Goal: Task Accomplishment & Management: Manage account settings

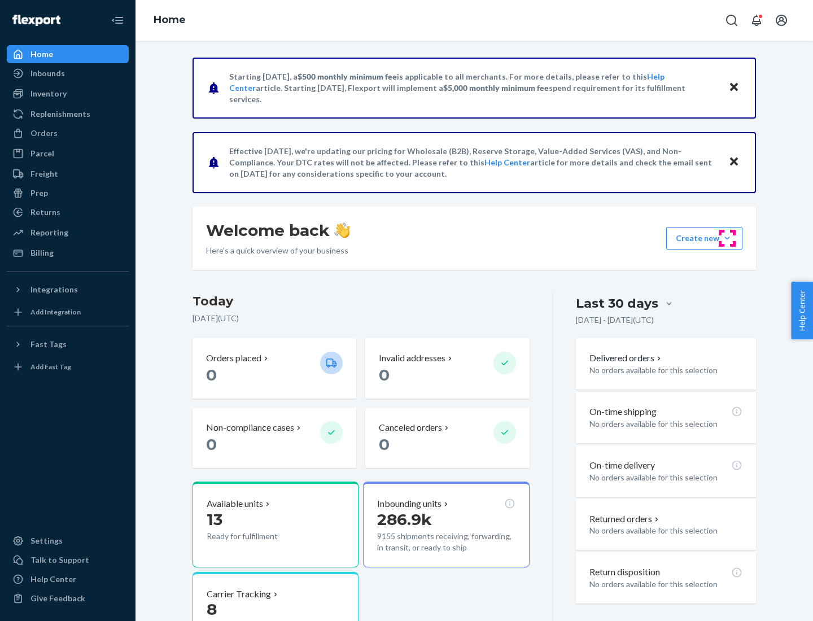
click at [727, 238] on button "Create new Create new inbound Create new order Create new product" at bounding box center [704, 238] width 76 height 23
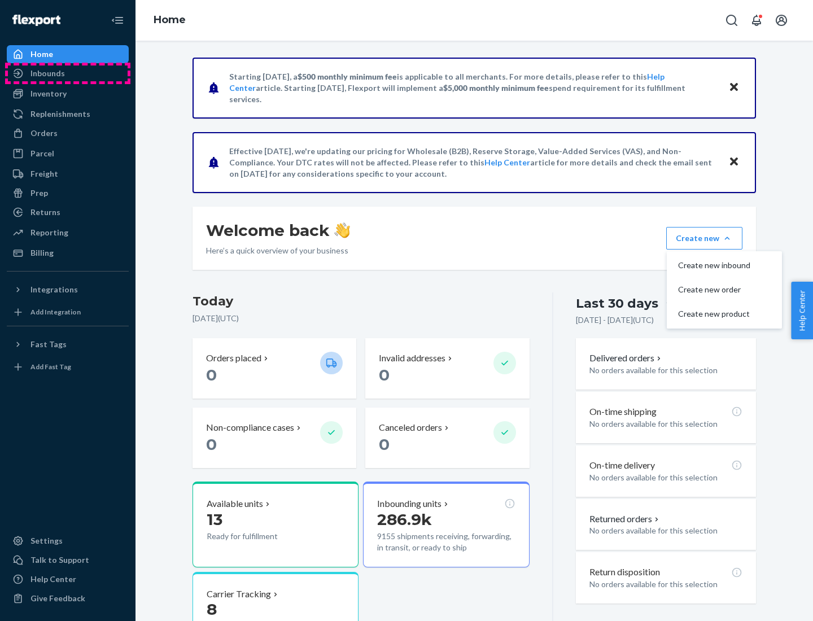
click at [68, 73] on div "Inbounds" at bounding box center [68, 73] width 120 height 16
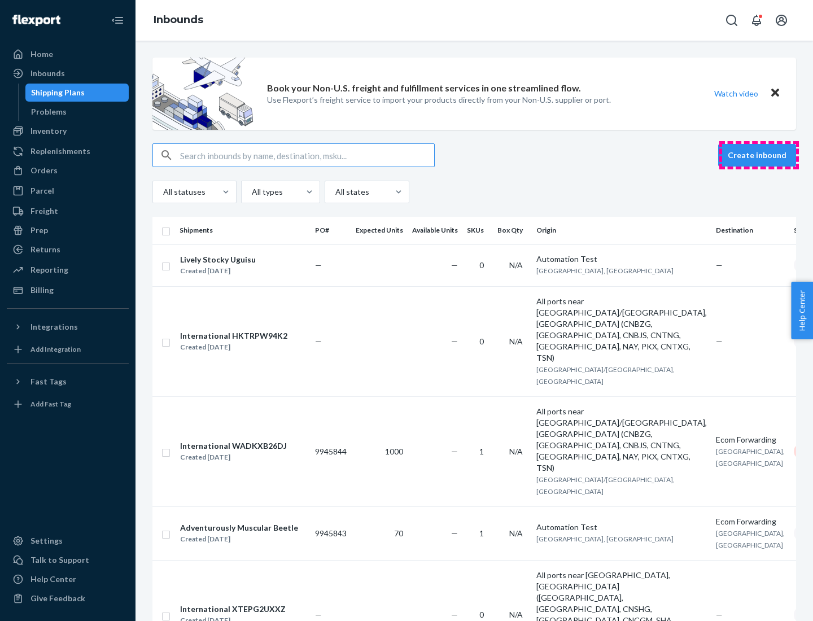
click at [758, 155] on button "Create inbound" at bounding box center [757, 155] width 78 height 23
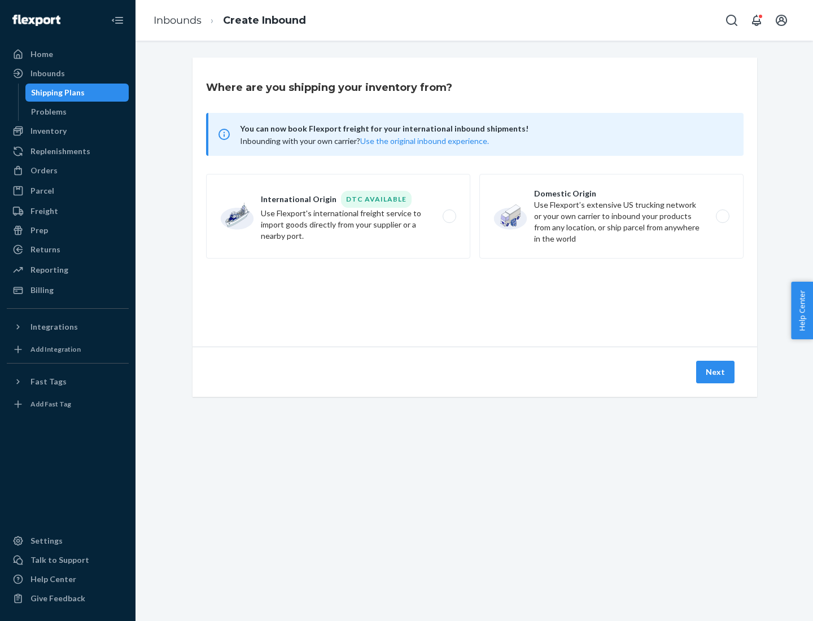
click at [611, 216] on label "Domestic Origin Use Flexport’s extensive US trucking network or your own carrie…" at bounding box center [611, 216] width 264 height 85
click at [722, 216] on input "Domestic Origin Use Flexport’s extensive US trucking network or your own carrie…" at bounding box center [725, 216] width 7 height 7
radio input "true"
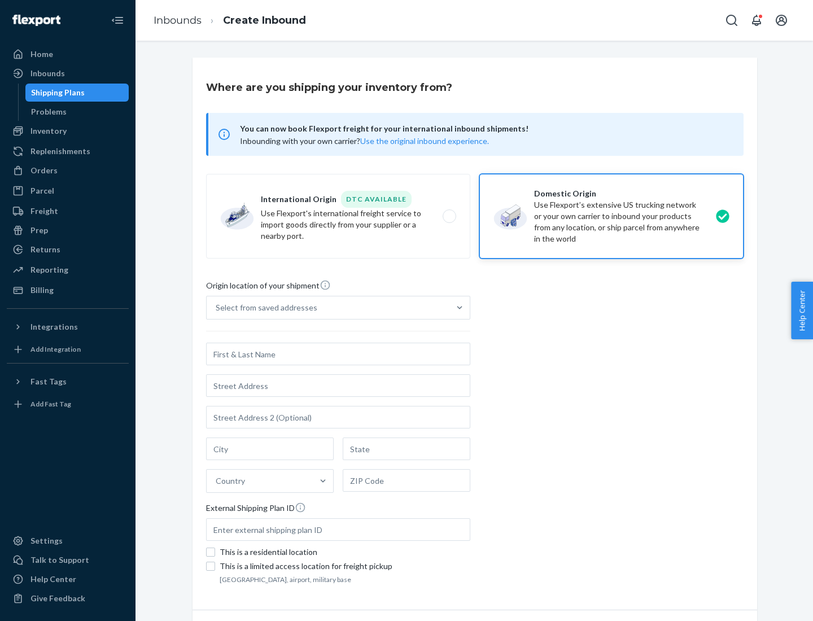
click at [264, 308] on div "Select from saved addresses" at bounding box center [267, 307] width 102 height 11
click at [217, 308] on input "Select from saved addresses" at bounding box center [216, 307] width 1 height 11
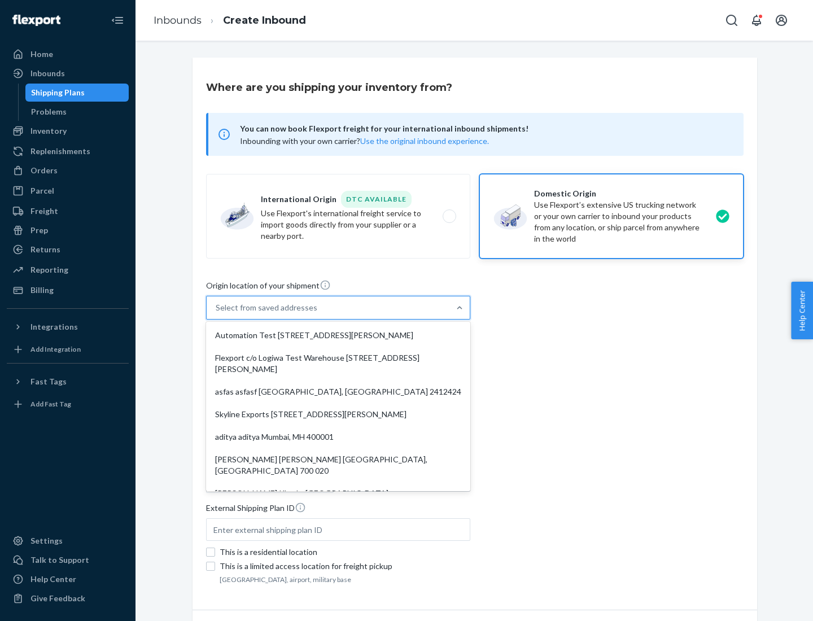
scroll to position [5, 0]
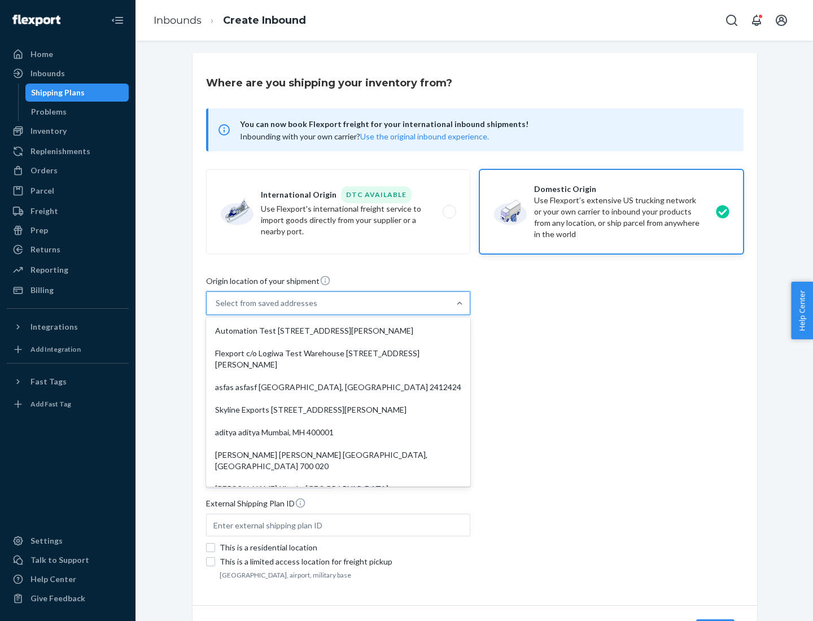
click at [338, 331] on div "Automation Test [STREET_ADDRESS][PERSON_NAME]" at bounding box center [338, 330] width 260 height 23
click at [217, 309] on input "option Automation Test [STREET_ADDRESS][PERSON_NAME]. 9 results available. Use …" at bounding box center [216, 302] width 1 height 11
type input "Automation Test"
type input "9th Floor"
type input "[GEOGRAPHIC_DATA]"
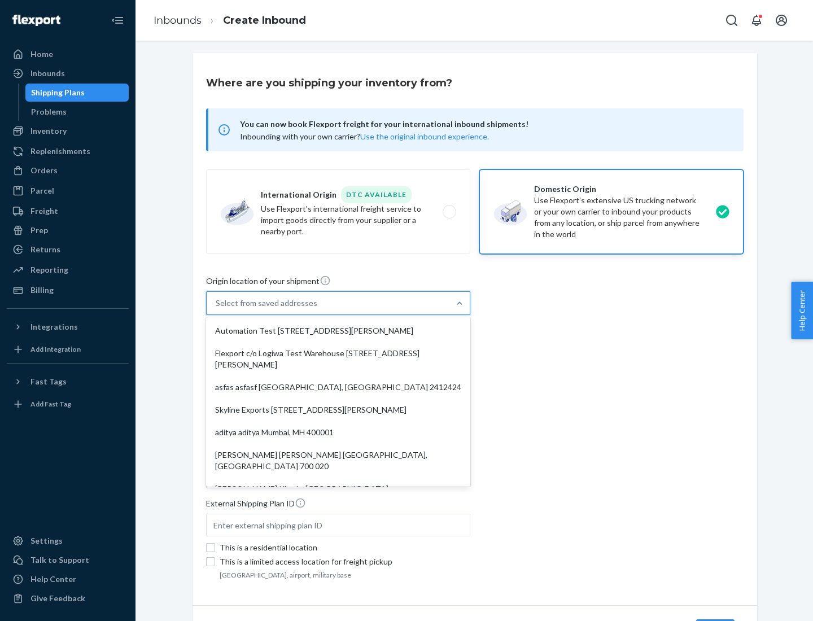
type input "CA"
type input "94104"
type input "[STREET_ADDRESS][PERSON_NAME]"
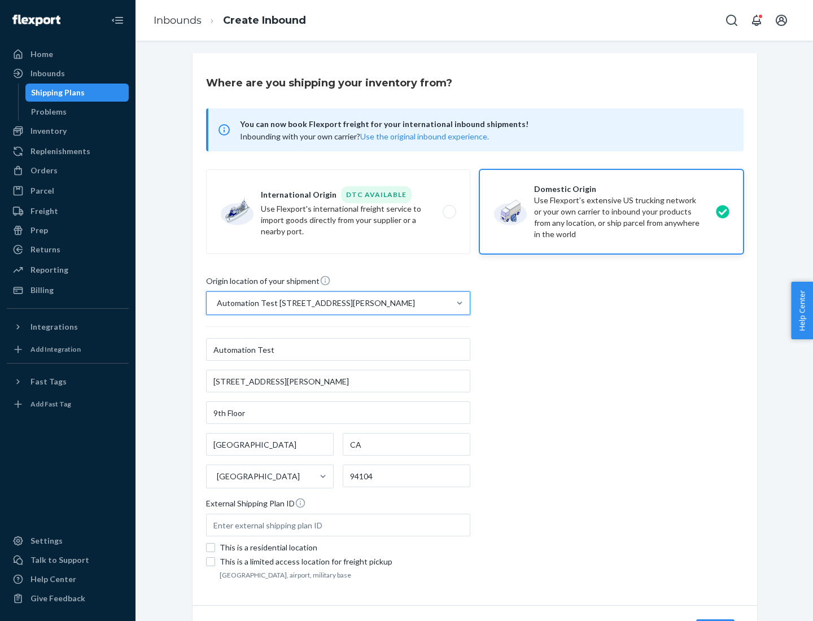
scroll to position [66, 0]
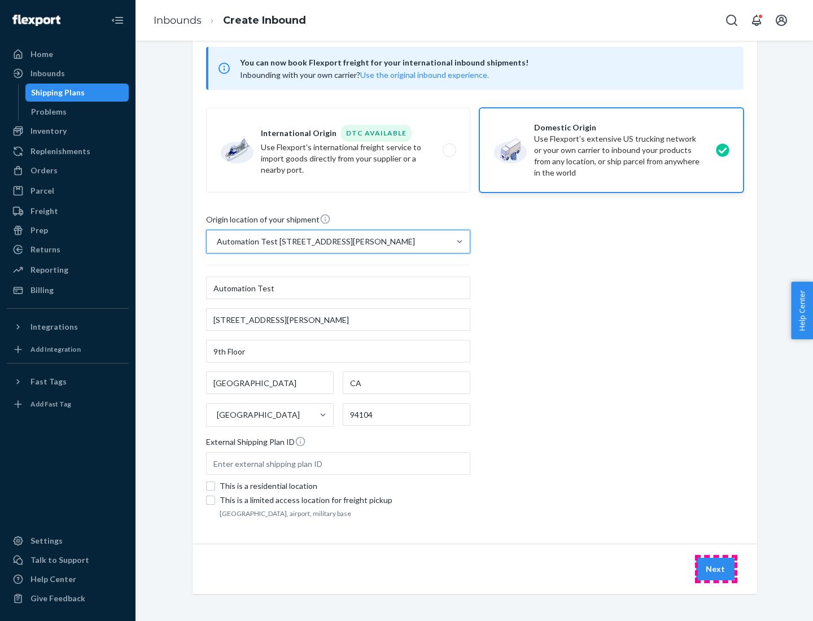
click at [716, 569] on button "Next" at bounding box center [715, 569] width 38 height 23
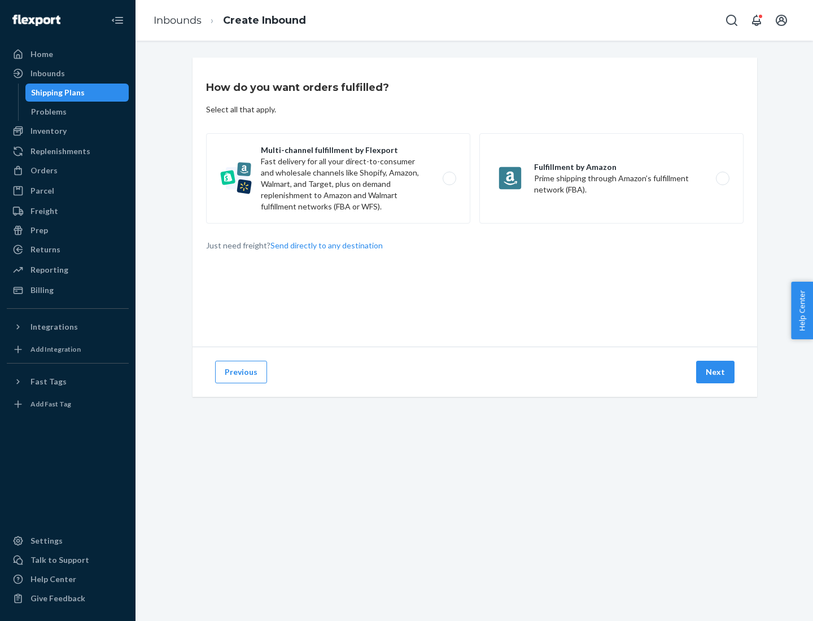
click at [338, 178] on label "Multi-channel fulfillment by Flexport Fast delivery for all your direct-to-cons…" at bounding box center [338, 178] width 264 height 90
click at [449, 178] on input "Multi-channel fulfillment by Flexport Fast delivery for all your direct-to-cons…" at bounding box center [452, 178] width 7 height 7
radio input "true"
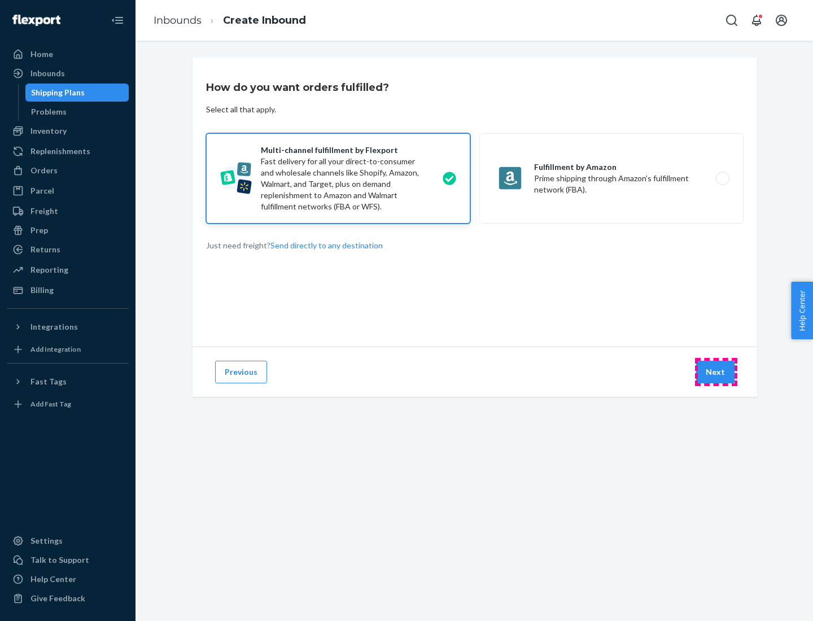
click at [716, 372] on button "Next" at bounding box center [715, 372] width 38 height 23
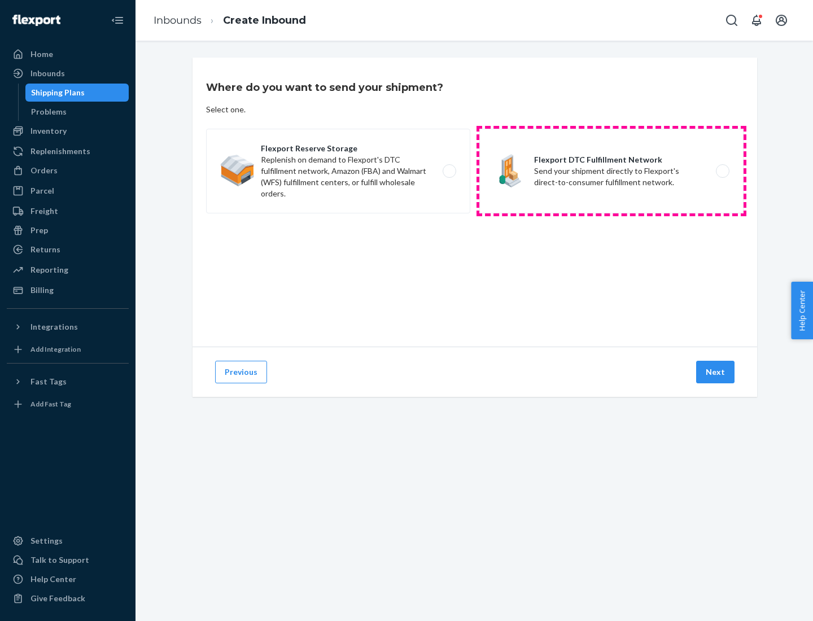
click at [611, 171] on label "Flexport DTC Fulfillment Network Send your shipment directly to Flexport's dire…" at bounding box center [611, 171] width 264 height 85
click at [722, 171] on input "Flexport DTC Fulfillment Network Send your shipment directly to Flexport's dire…" at bounding box center [725, 171] width 7 height 7
radio input "true"
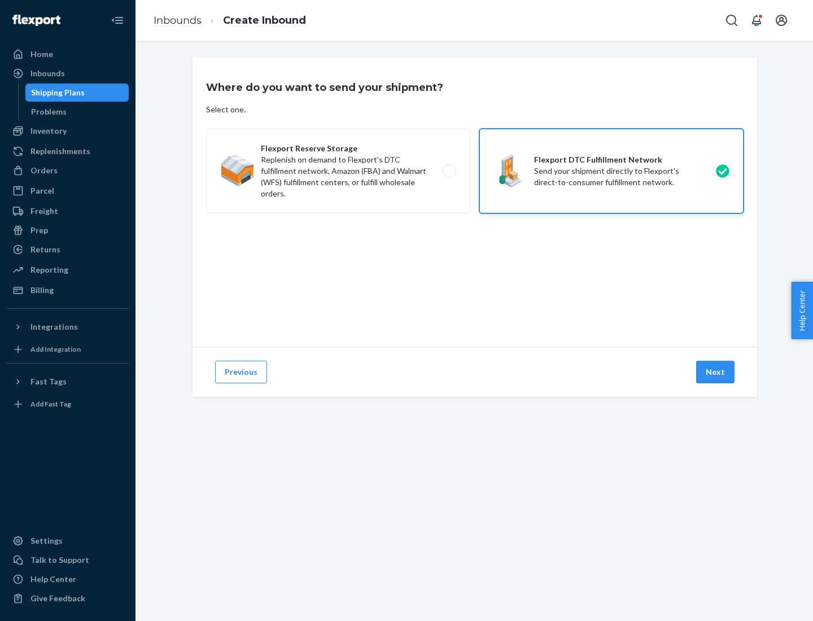
click at [716, 372] on button "Next" at bounding box center [715, 372] width 38 height 23
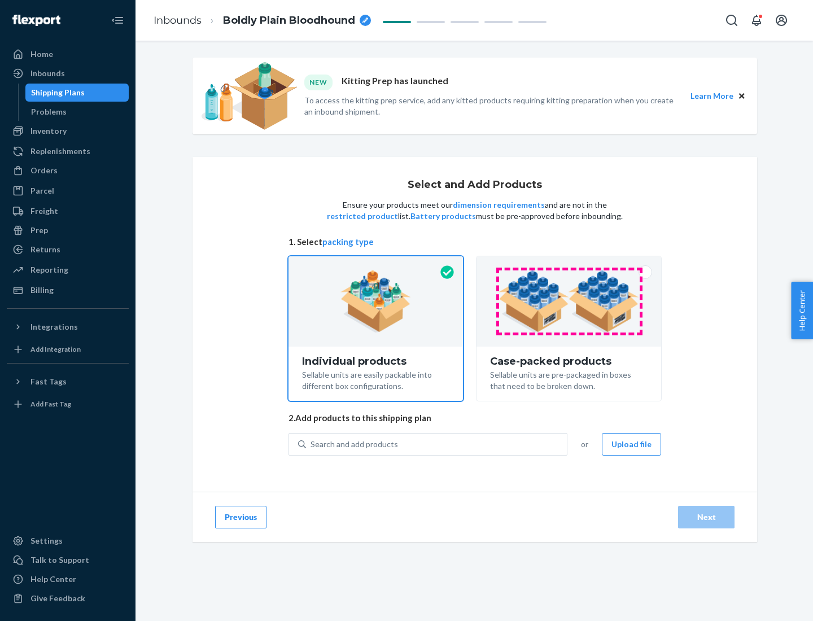
click at [569, 301] on img at bounding box center [568, 301] width 141 height 62
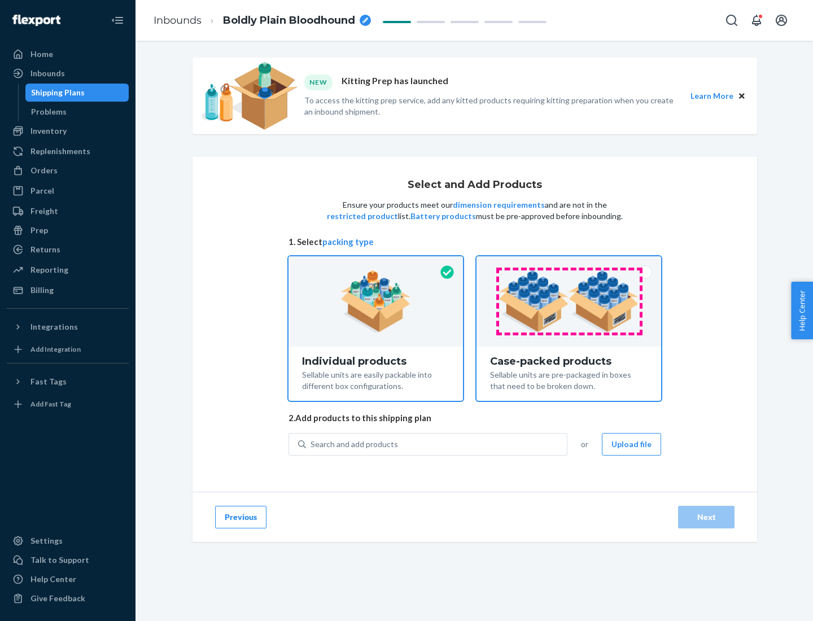
click at [569, 264] on input "Case-packed products Sellable units are pre-packaged in boxes that need to be b…" at bounding box center [568, 259] width 7 height 7
radio input "true"
radio input "false"
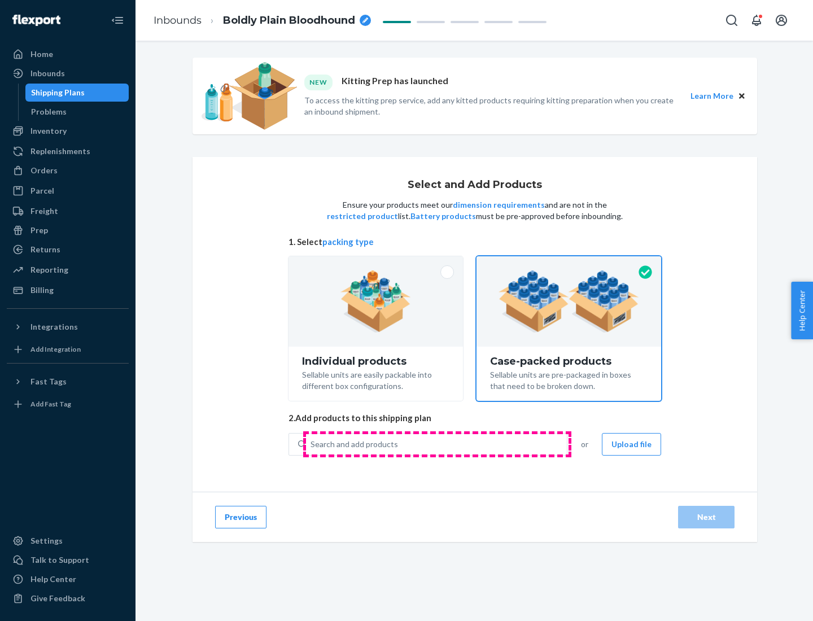
click at [437, 444] on div "Search and add products" at bounding box center [436, 444] width 261 height 20
click at [311, 444] on input "Search and add products" at bounding box center [310, 443] width 1 height 11
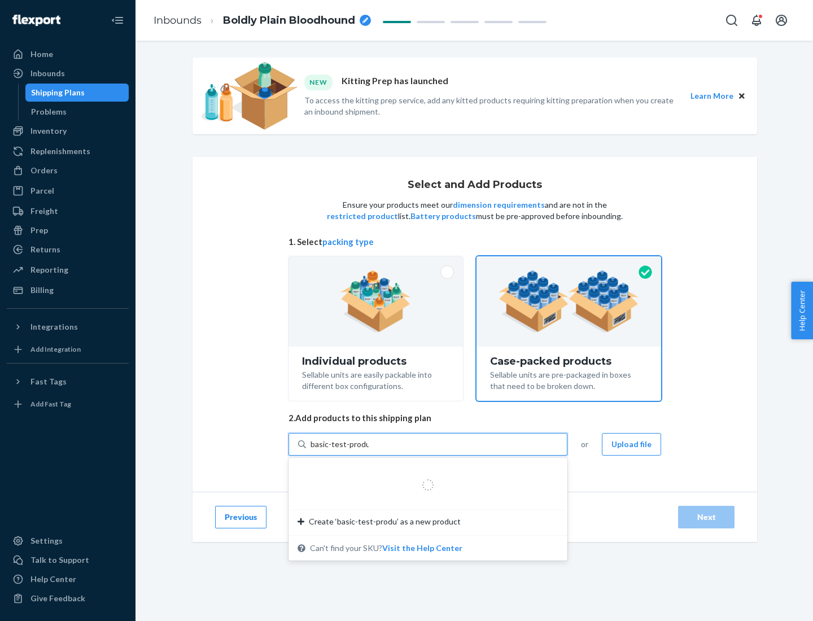
type input "basic-test-product-1"
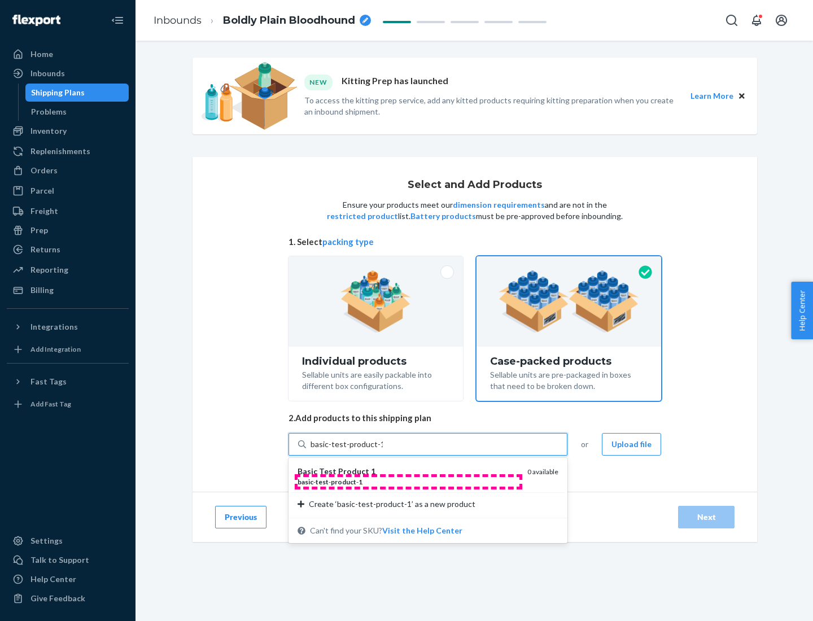
click at [408, 481] on div "basic - test - product - 1" at bounding box center [407, 482] width 221 height 10
click at [383, 450] on input "basic-test-product-1" at bounding box center [346, 443] width 72 height 11
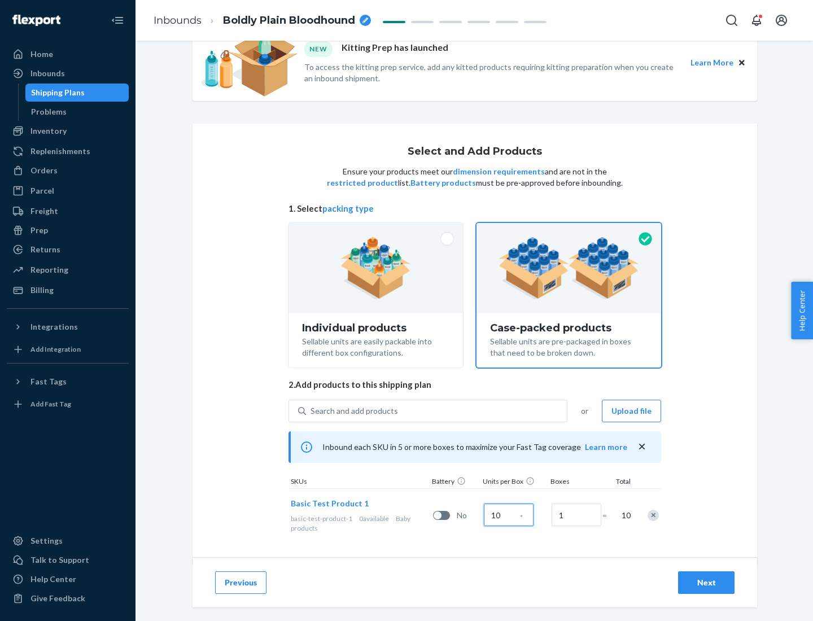
scroll to position [41, 0]
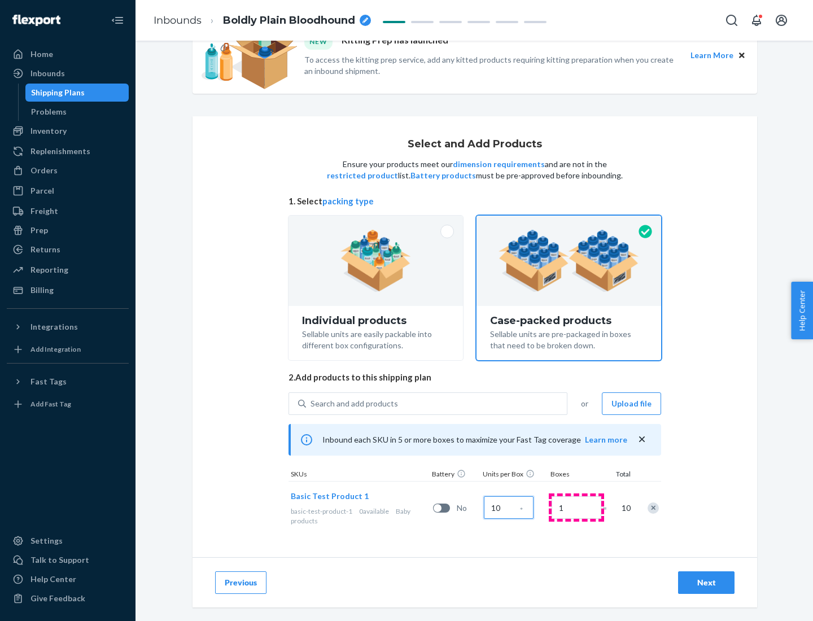
type input "10"
type input "7"
click at [706, 582] on div "Next" at bounding box center [705, 582] width 37 height 11
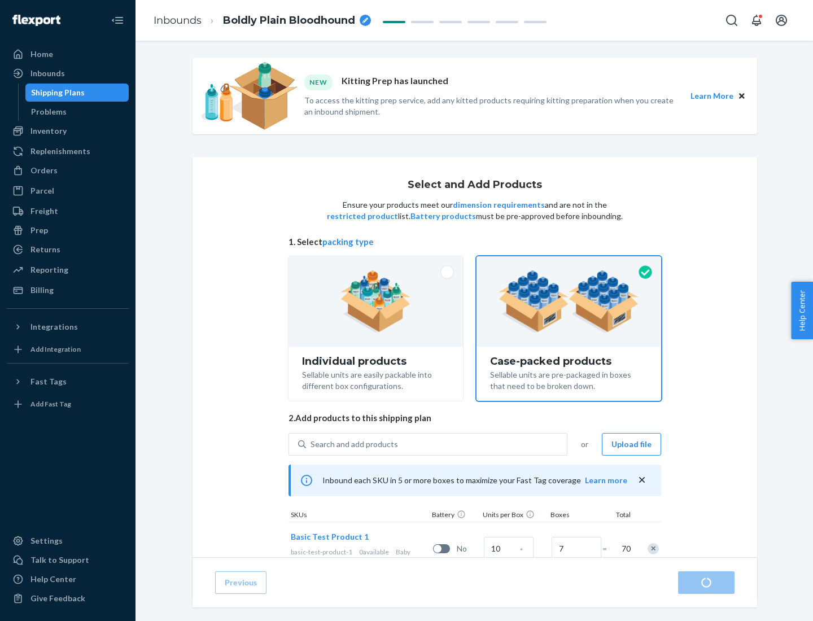
radio input "true"
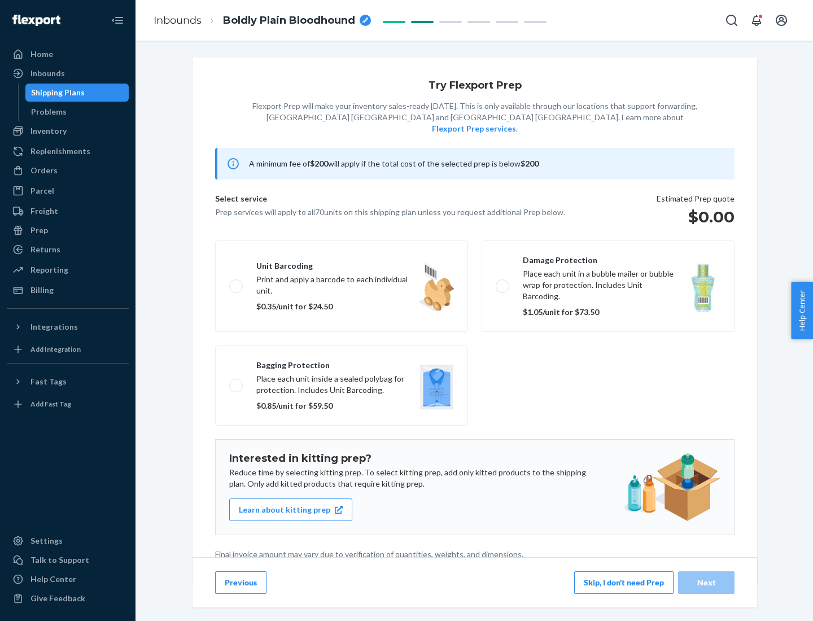
scroll to position [3, 0]
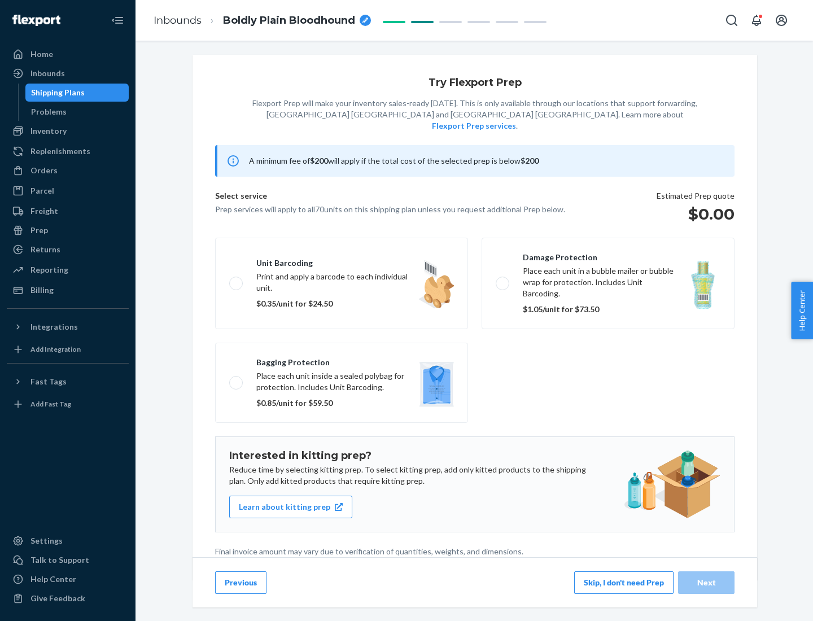
click at [341, 359] on label "Bagging protection Place each unit inside a sealed polybag for protection. Incl…" at bounding box center [341, 383] width 253 height 80
click at [236, 379] on input "Bagging protection Place each unit inside a sealed polybag for protection. Incl…" at bounding box center [232, 382] width 7 height 7
checkbox input "true"
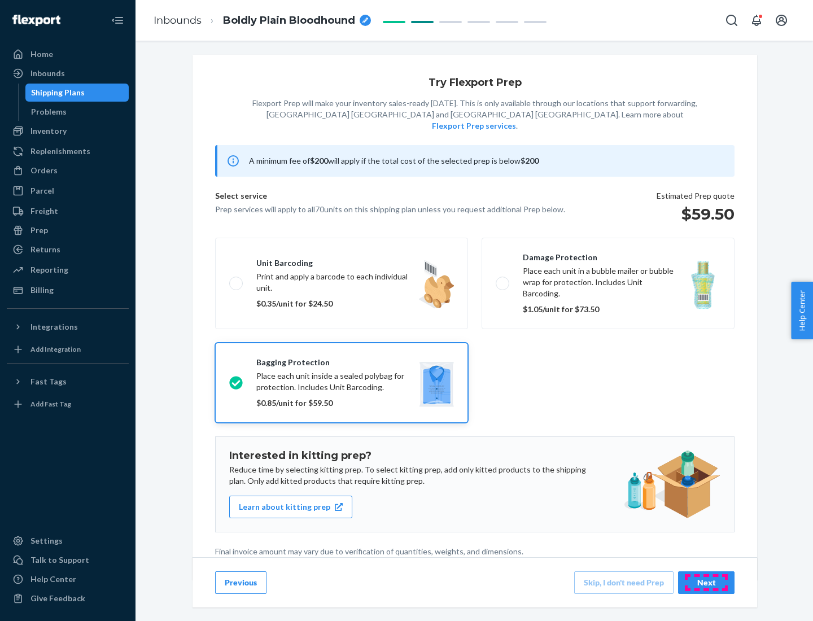
click at [706, 582] on div "Next" at bounding box center [705, 582] width 37 height 11
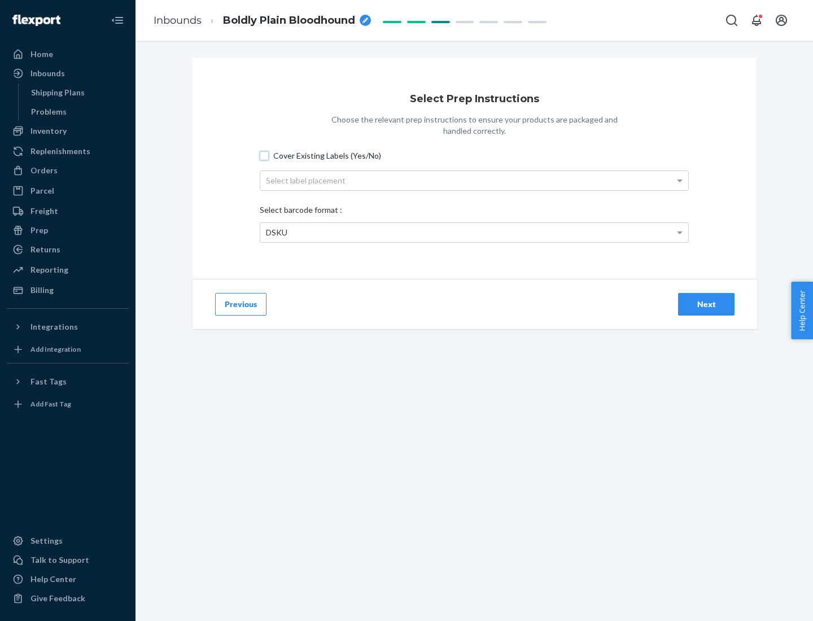
click at [264, 155] on input "Cover Existing Labels (Yes/No)" at bounding box center [264, 155] width 9 height 9
checkbox input "true"
click at [474, 180] on div "Select label placement" at bounding box center [474, 180] width 428 height 19
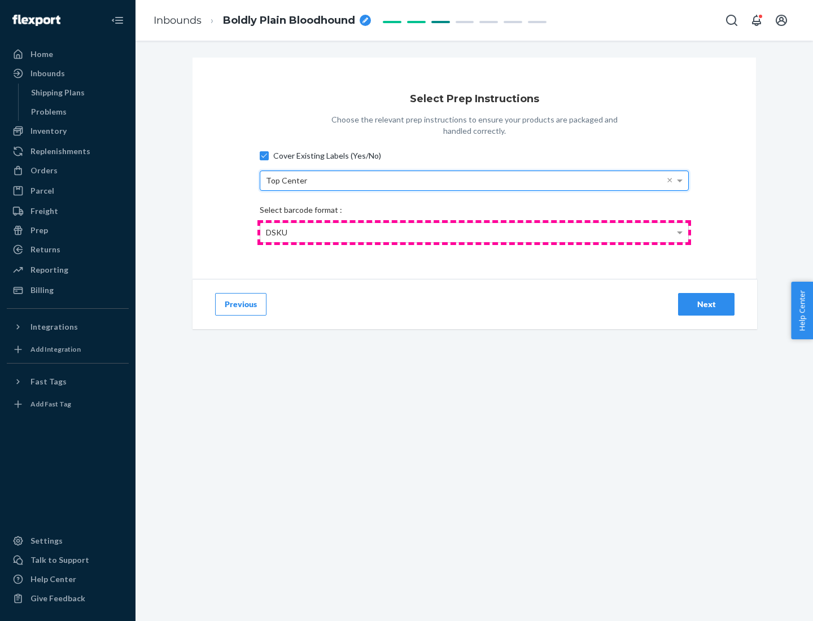
click at [474, 232] on div "DSKU" at bounding box center [474, 232] width 428 height 19
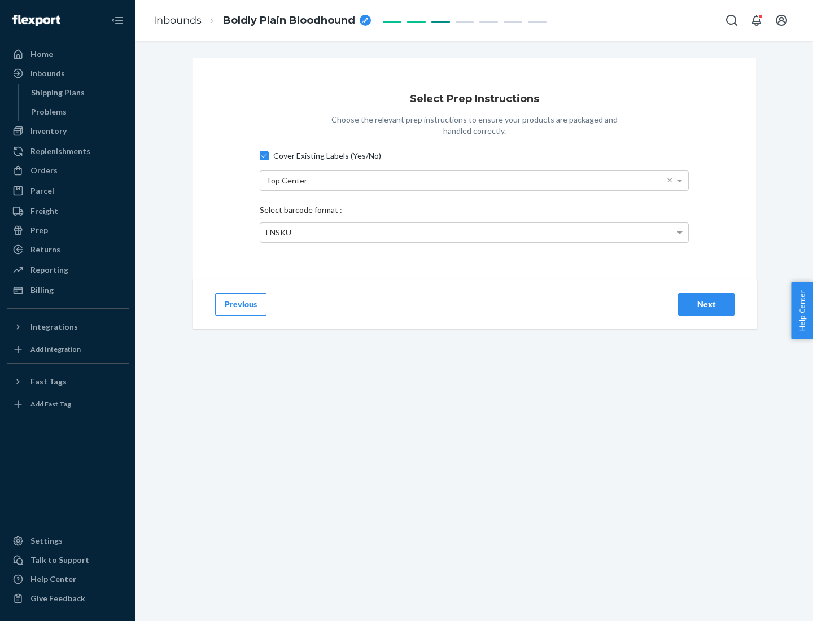
click at [706, 304] on div "Next" at bounding box center [705, 304] width 37 height 11
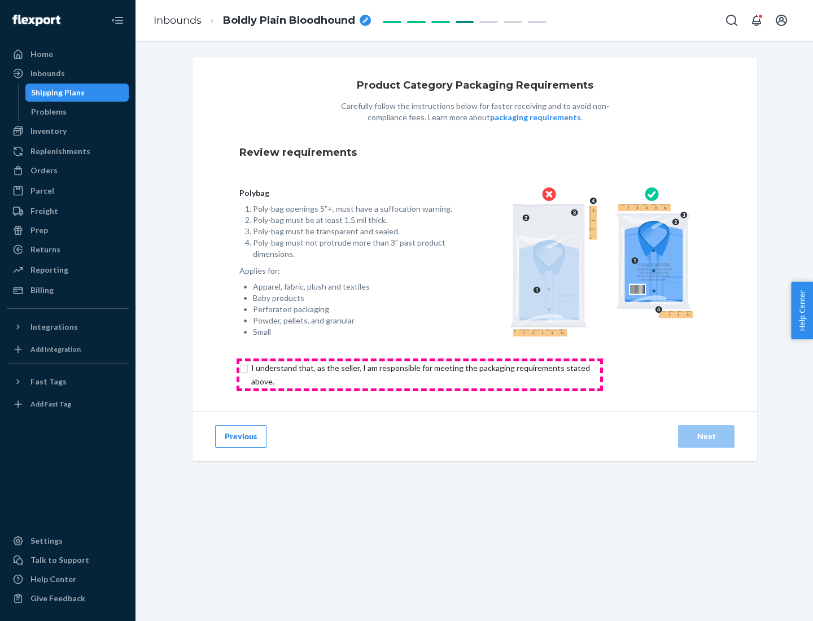
click at [419, 374] on input "checkbox" at bounding box center [426, 374] width 375 height 27
checkbox input "true"
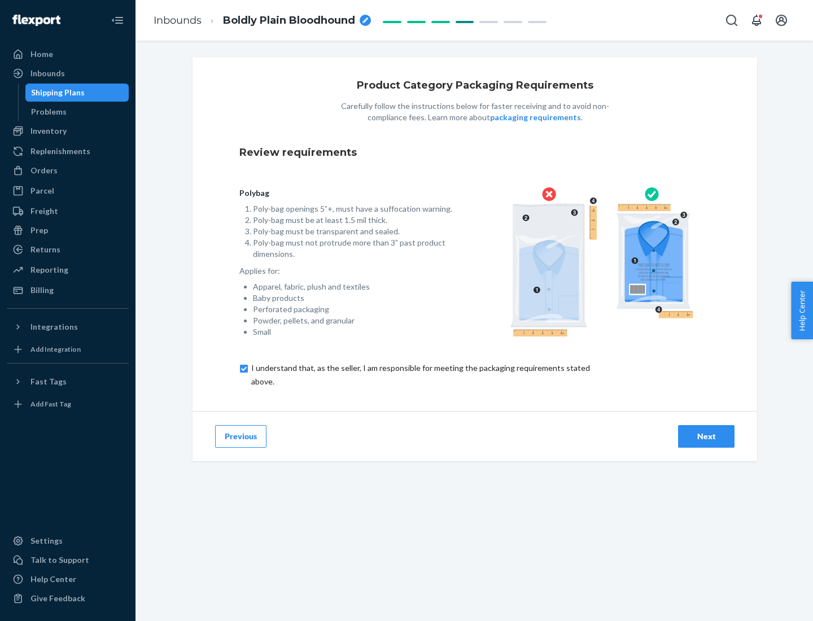
click at [706, 436] on div "Next" at bounding box center [705, 436] width 37 height 11
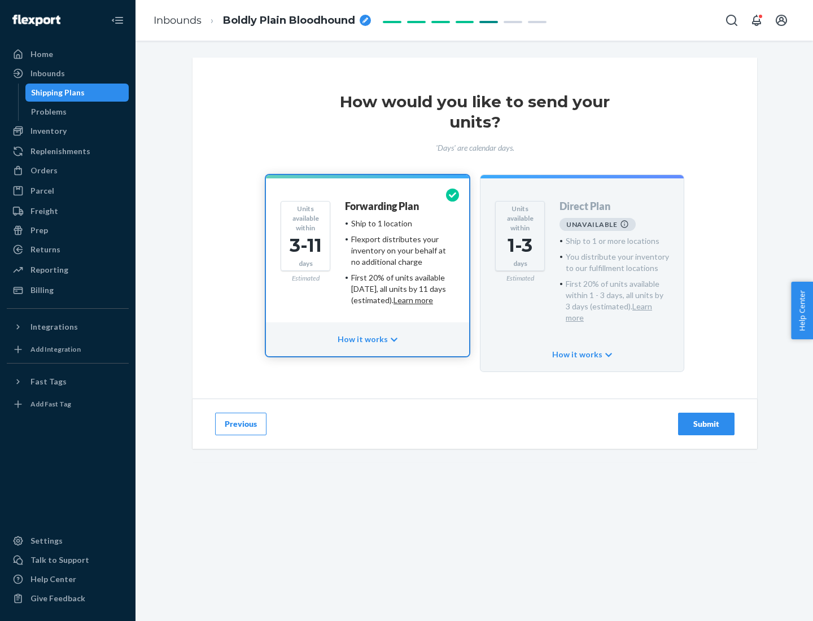
click at [383, 206] on h4 "Forwarding Plan" at bounding box center [382, 206] width 74 height 11
click at [706, 418] on div "Submit" at bounding box center [705, 423] width 37 height 11
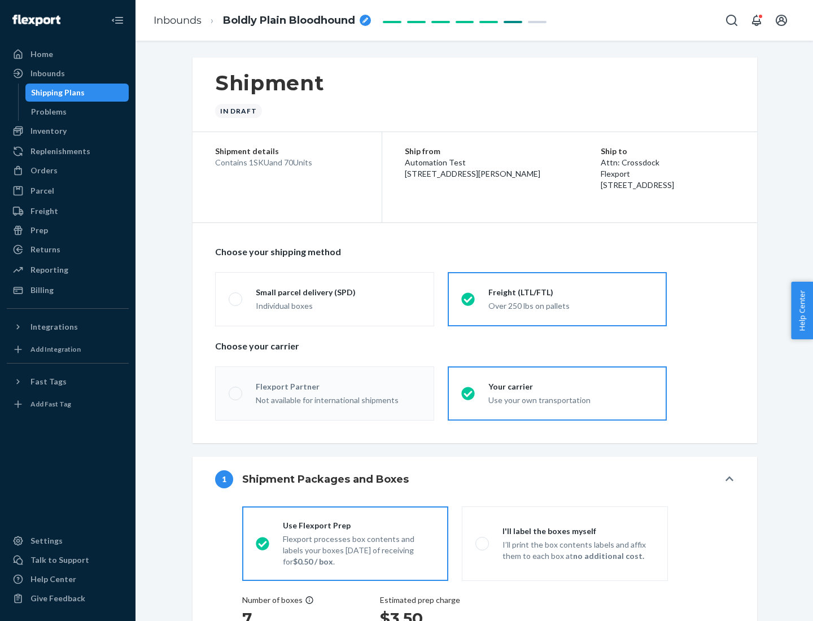
radio input "true"
radio input "false"
radio input "true"
radio input "false"
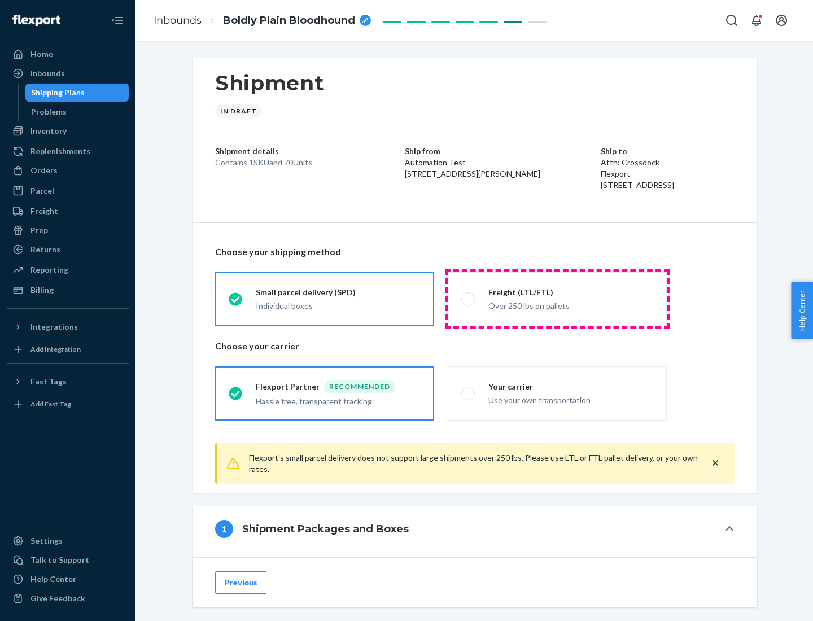
click at [557, 299] on div "Over 250 lbs on pallets" at bounding box center [570, 305] width 165 height 14
click at [468, 299] on input "Freight (LTL/FTL) Over 250 lbs on pallets" at bounding box center [464, 298] width 7 height 7
radio input "true"
radio input "false"
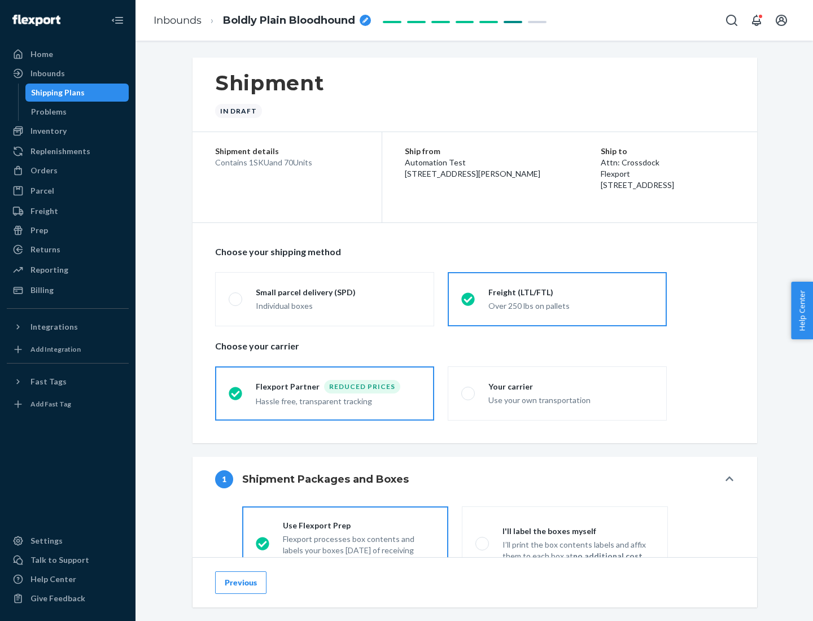
scroll to position [63, 0]
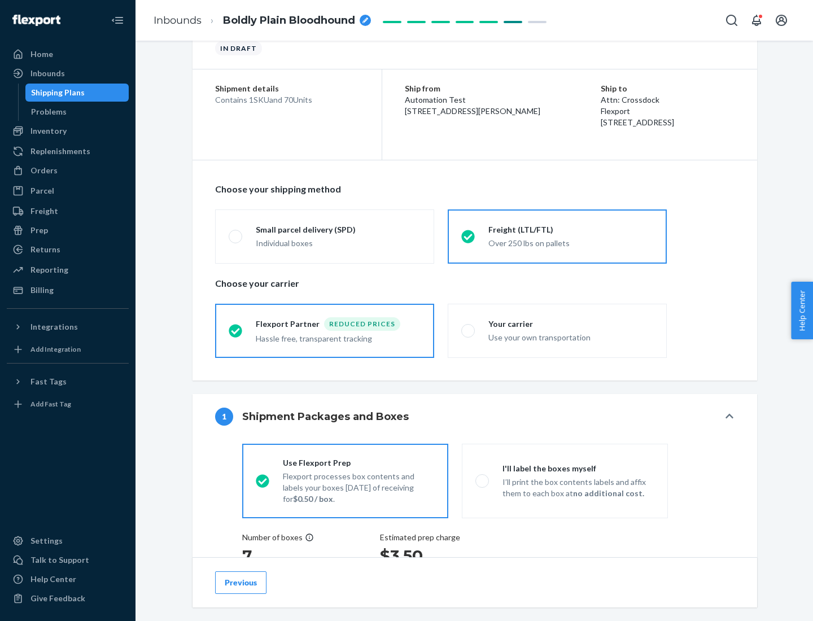
click at [324, 331] on div "Hassle free, transparent tracking" at bounding box center [338, 338] width 165 height 14
click at [236, 330] on input "Flexport Partner Reduced prices Hassle free, transparent tracking" at bounding box center [232, 330] width 7 height 7
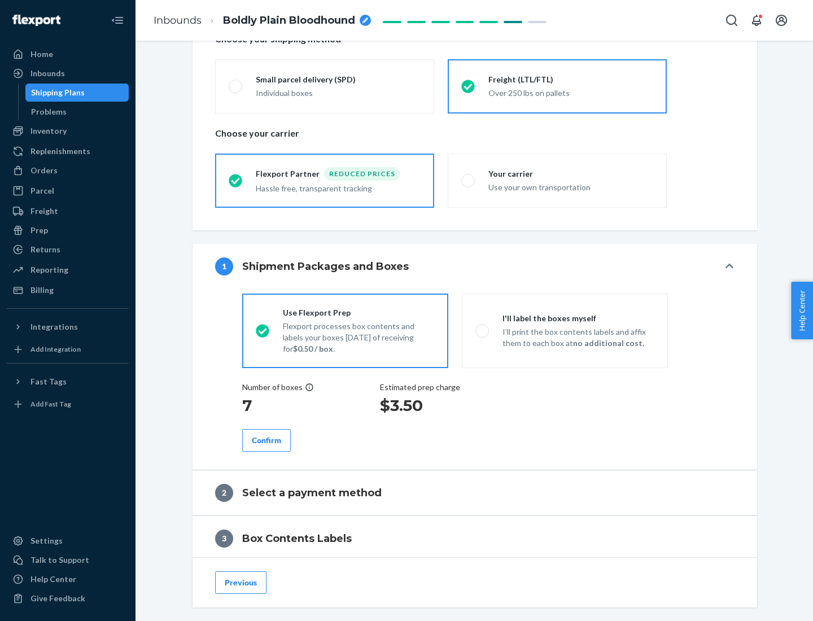
click at [564, 330] on p "I’ll print the box contents labels and affix them to each box at no additional …" at bounding box center [578, 337] width 152 height 23
click at [482, 330] on input "I'll label the boxes myself I’ll print the box contents labels and affix them t…" at bounding box center [478, 330] width 7 height 7
radio input "true"
radio input "false"
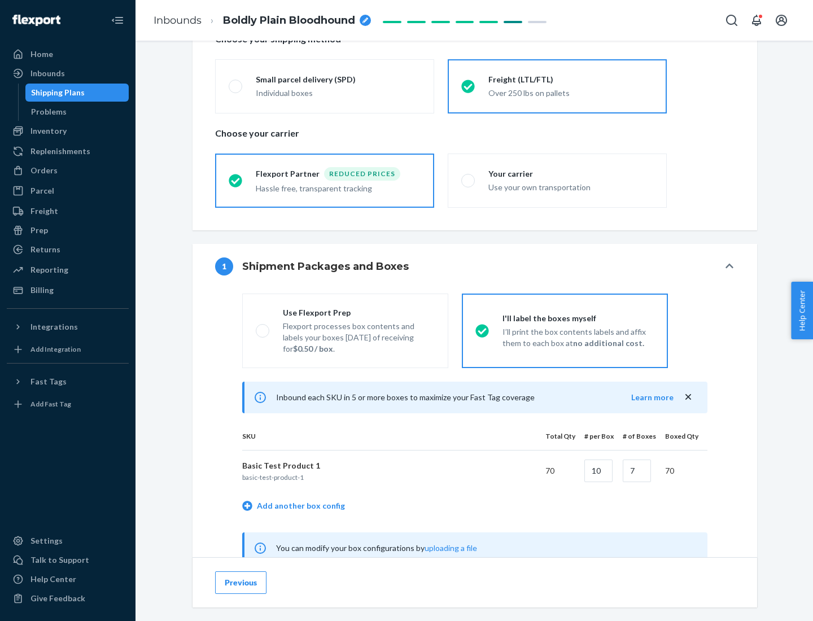
scroll to position [353, 0]
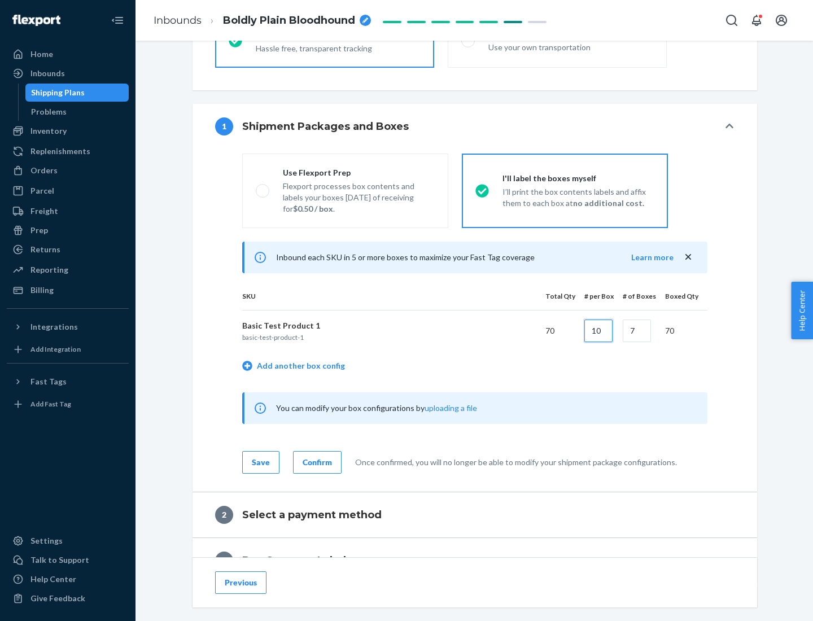
type input "10"
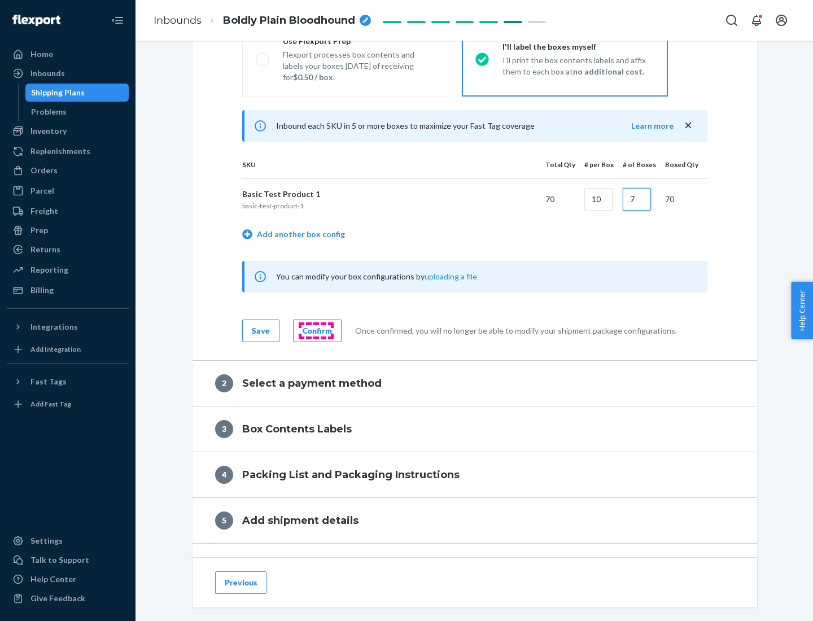
type input "7"
click at [315, 330] on div "Confirm" at bounding box center [316, 330] width 29 height 11
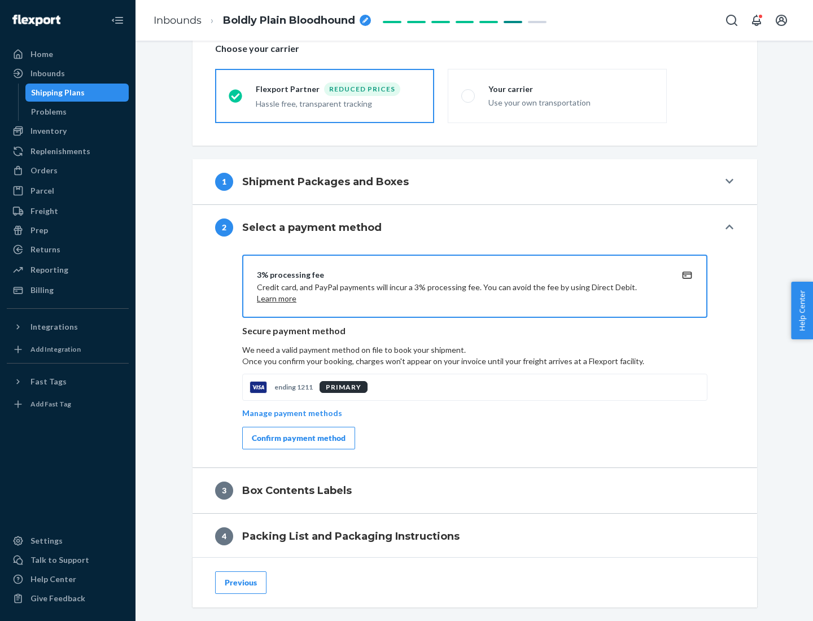
scroll to position [405, 0]
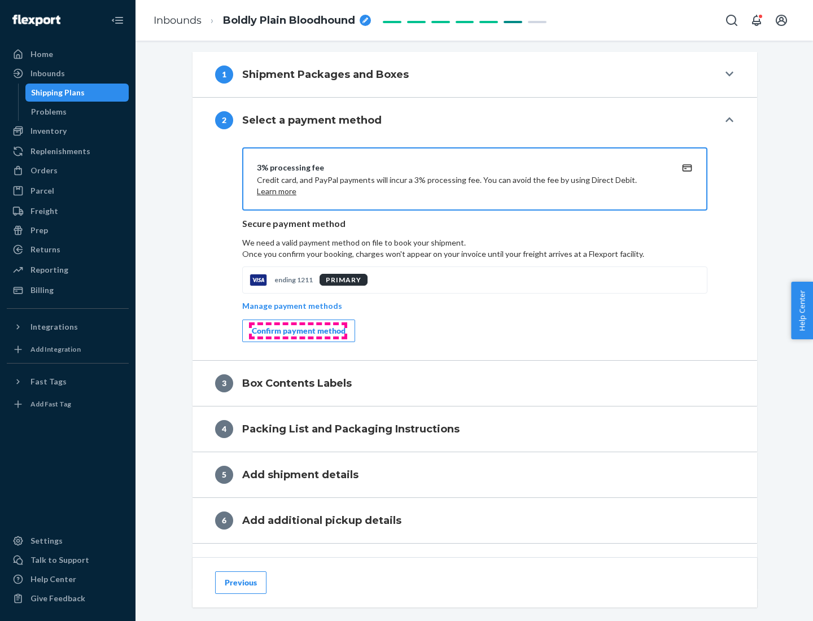
click at [297, 331] on div "Confirm payment method" at bounding box center [299, 330] width 94 height 11
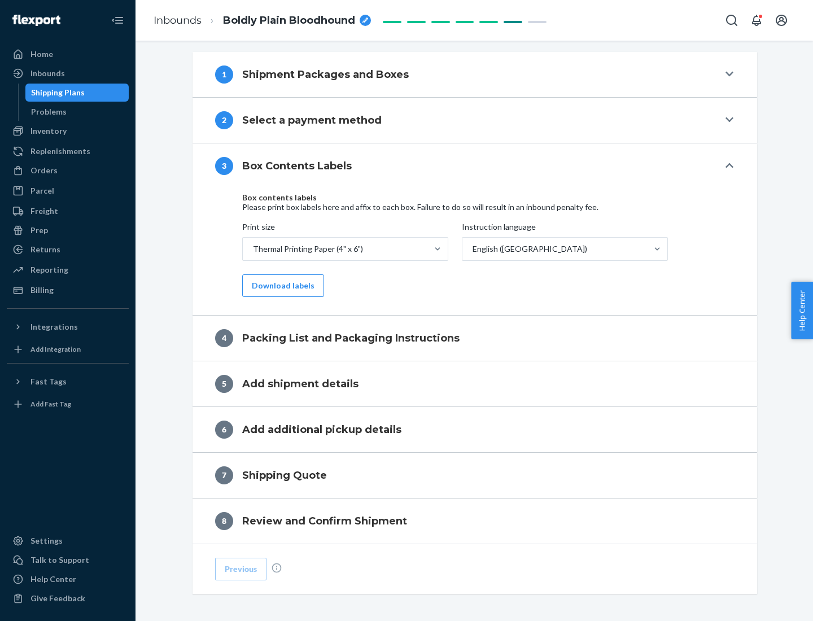
scroll to position [359, 0]
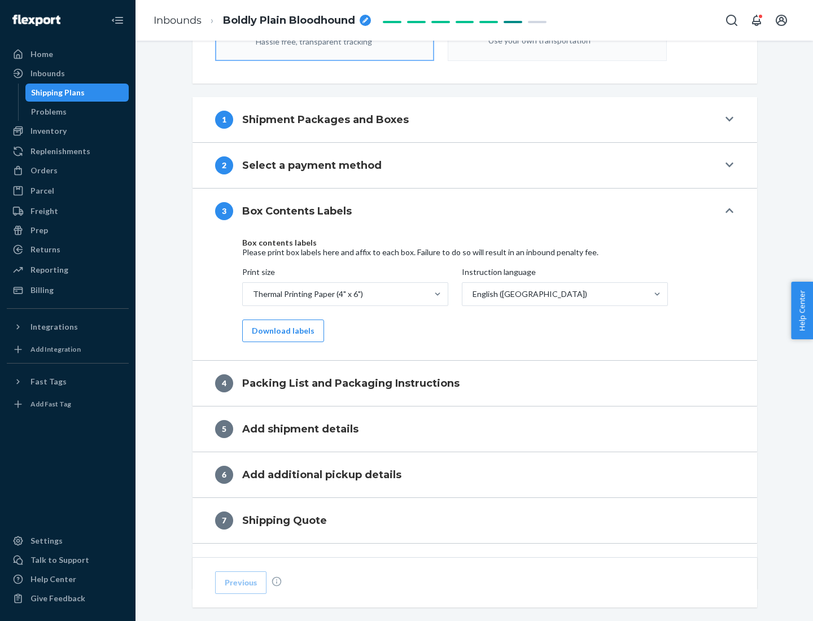
click at [280, 331] on button "Download labels" at bounding box center [283, 330] width 82 height 23
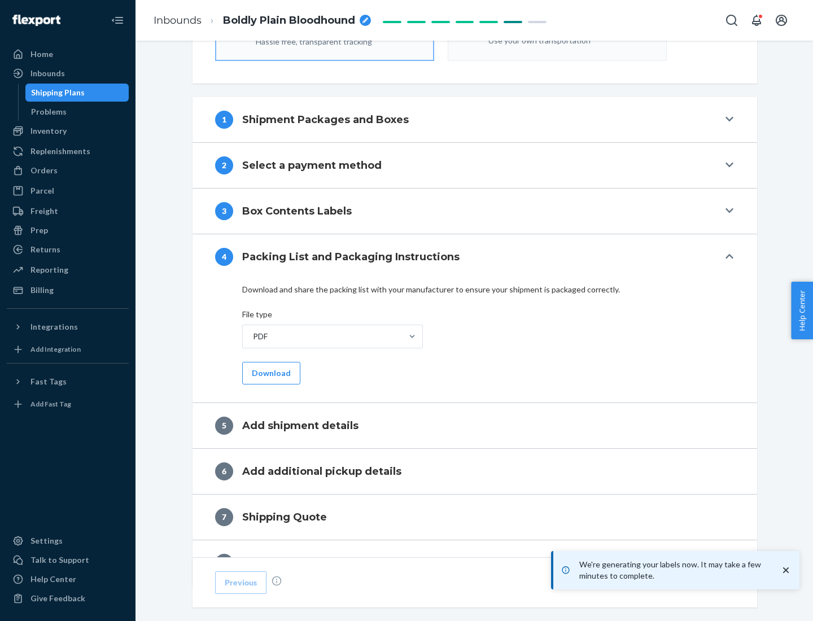
scroll to position [402, 0]
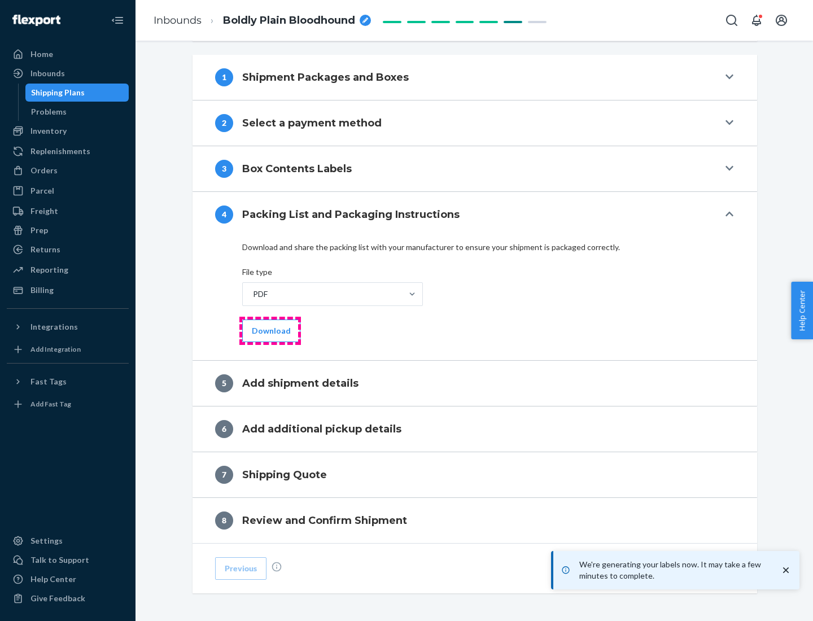
click at [270, 330] on button "Download" at bounding box center [271, 330] width 58 height 23
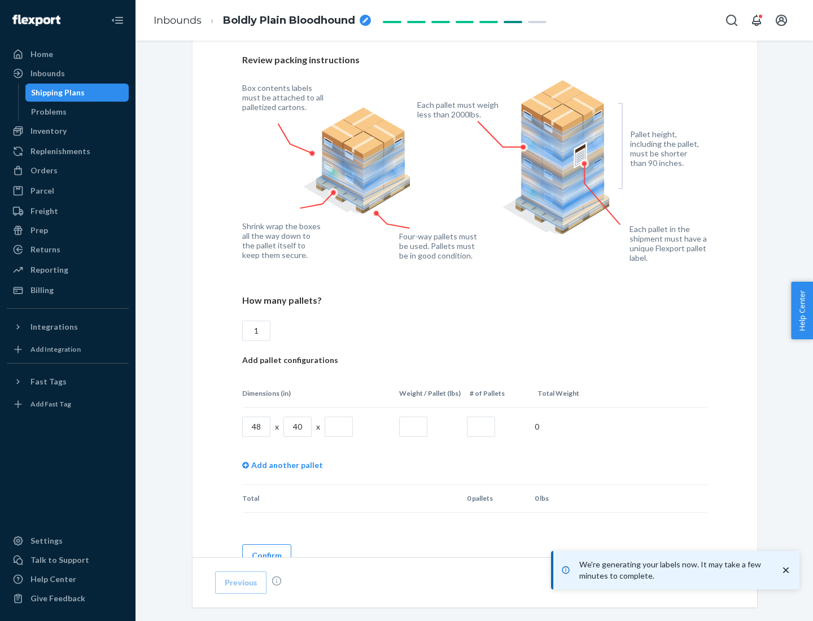
scroll to position [820, 0]
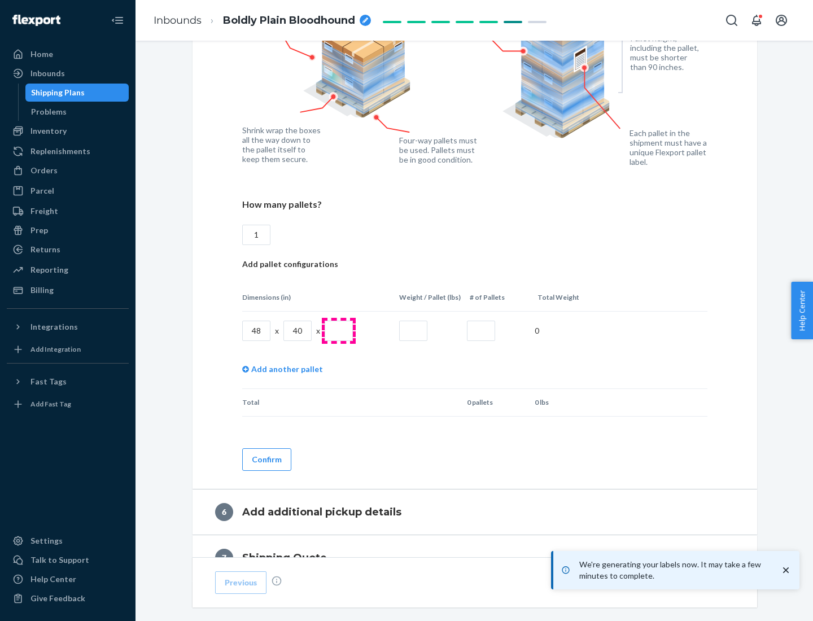
type input "1"
type input "40"
type input "200"
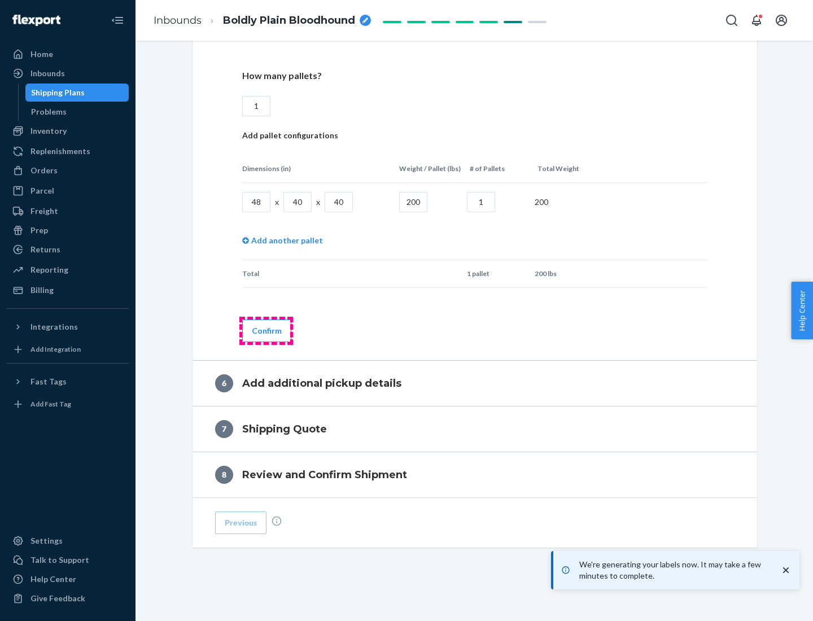
type input "1"
click at [266, 330] on button "Confirm" at bounding box center [266, 330] width 49 height 23
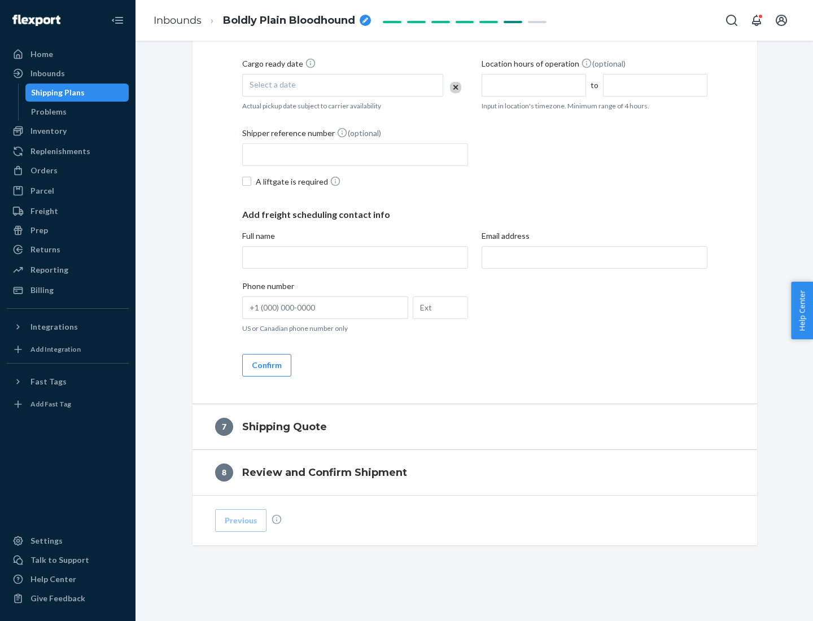
scroll to position [432, 0]
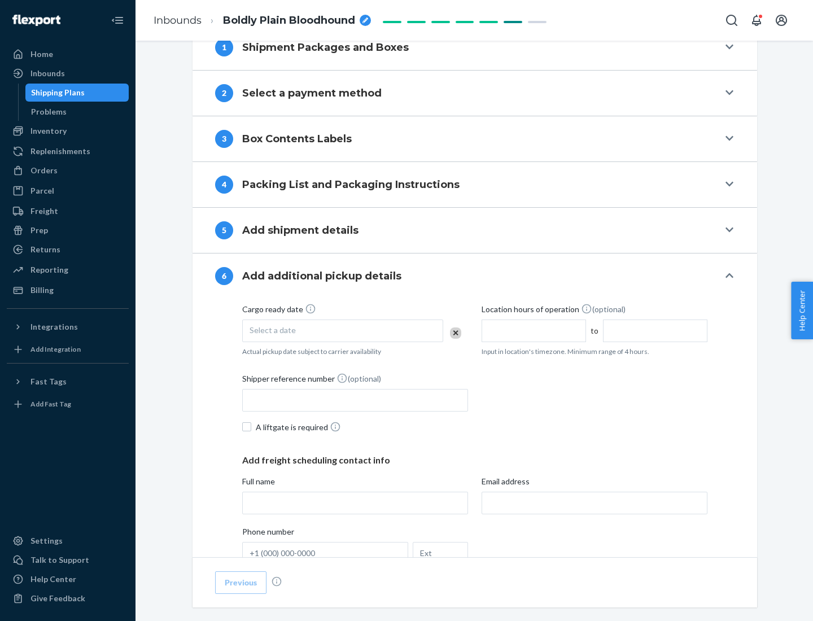
click at [343, 330] on div "Select a date" at bounding box center [342, 330] width 201 height 23
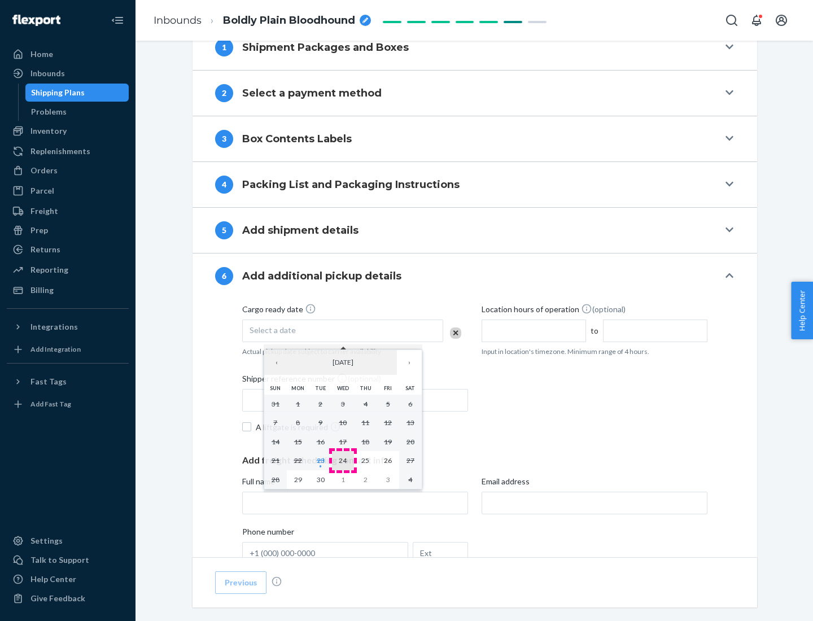
click at [343, 460] on abbr "24" at bounding box center [343, 460] width 8 height 8
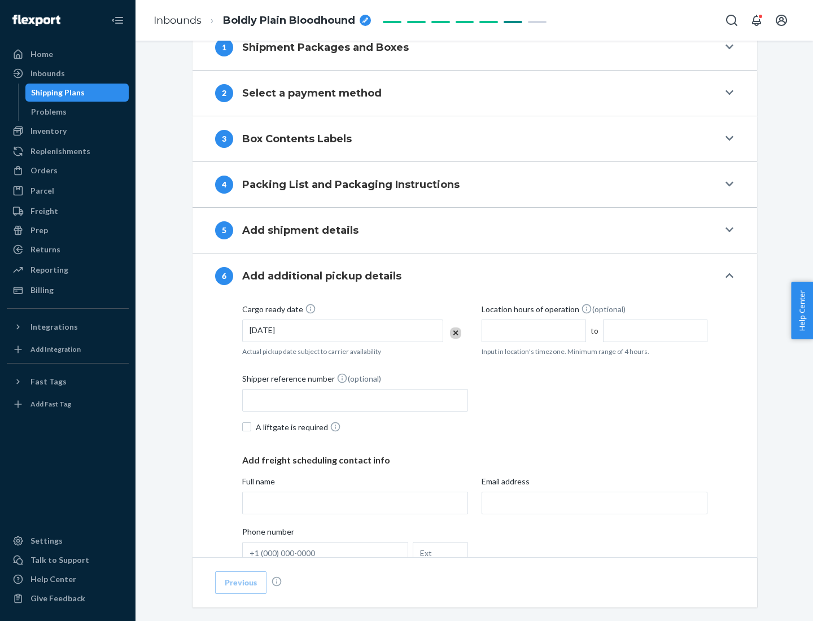
scroll to position [604, 0]
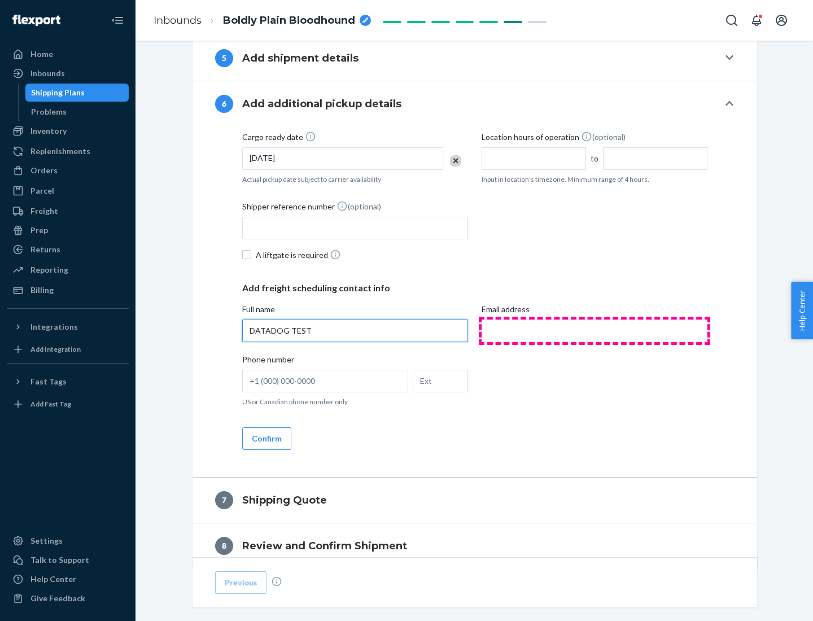
type input "DATADOG TEST"
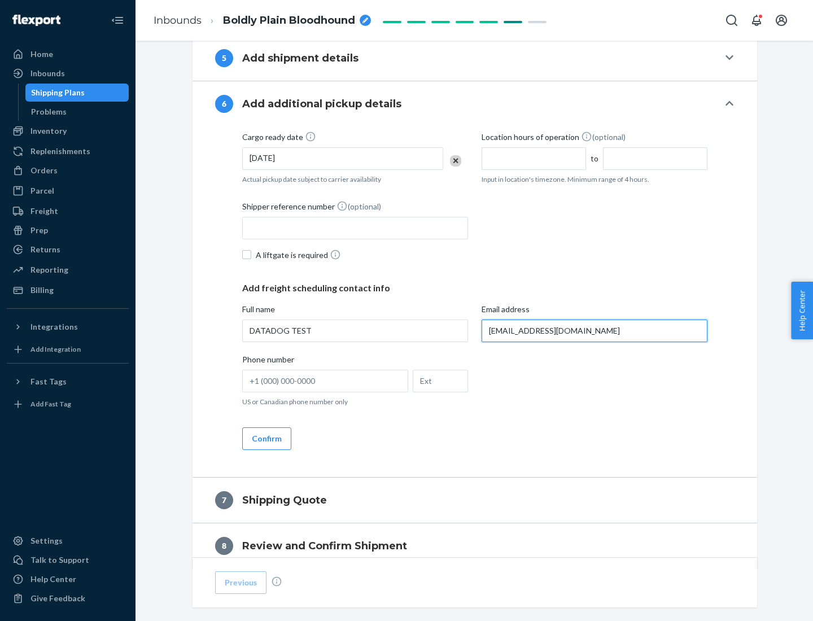
scroll to position [654, 0]
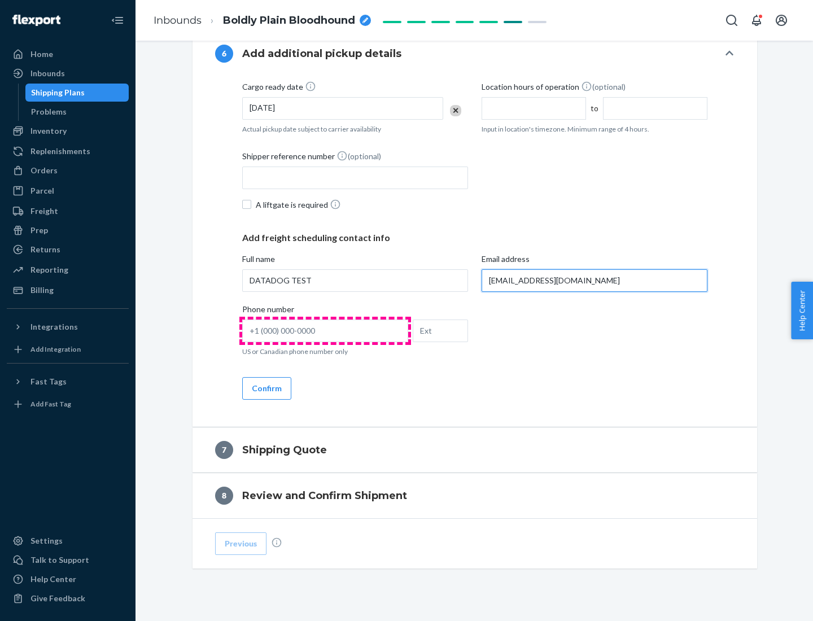
type input "[EMAIL_ADDRESS][DOMAIN_NAME]"
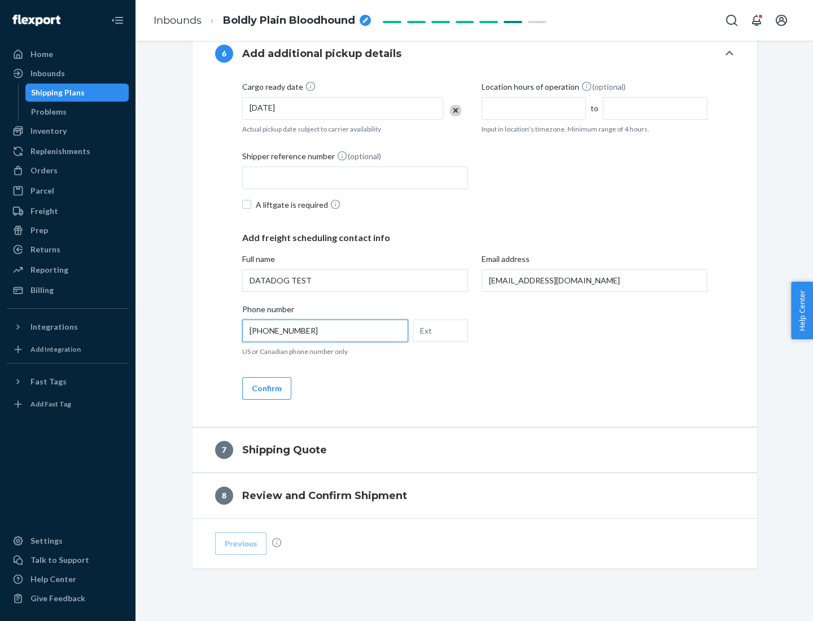
scroll to position [677, 0]
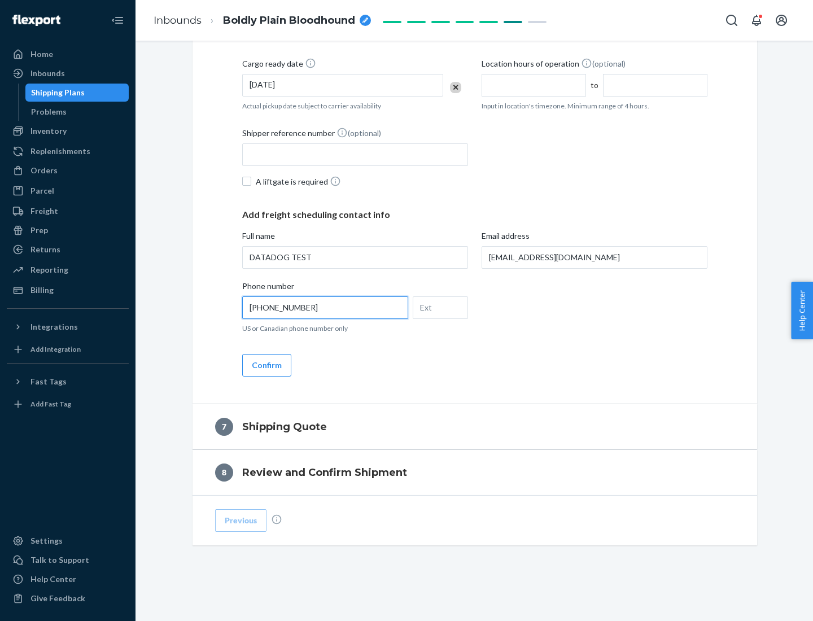
type input "[PHONE_NUMBER]"
click at [266, 365] on button "Confirm" at bounding box center [266, 365] width 49 height 23
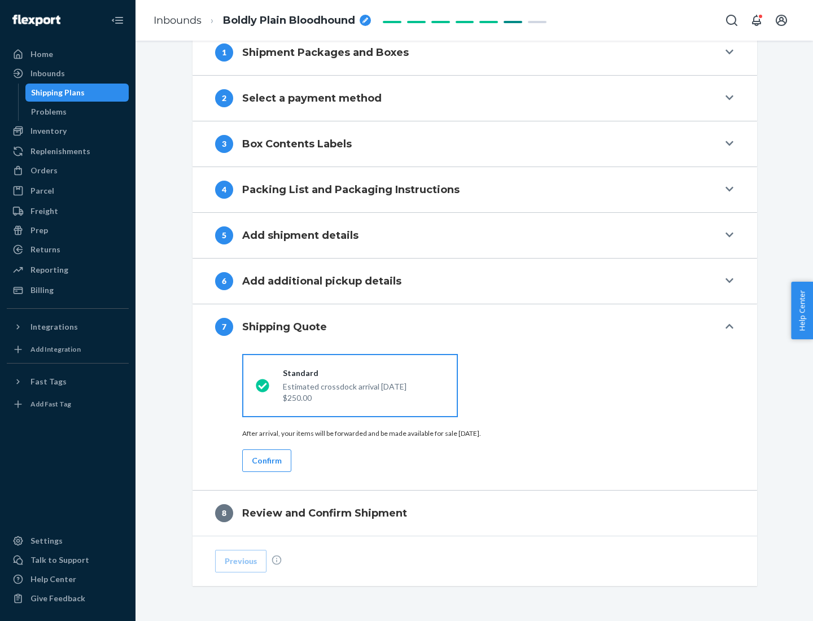
scroll to position [467, 0]
